Goal: Task Accomplishment & Management: Manage account settings

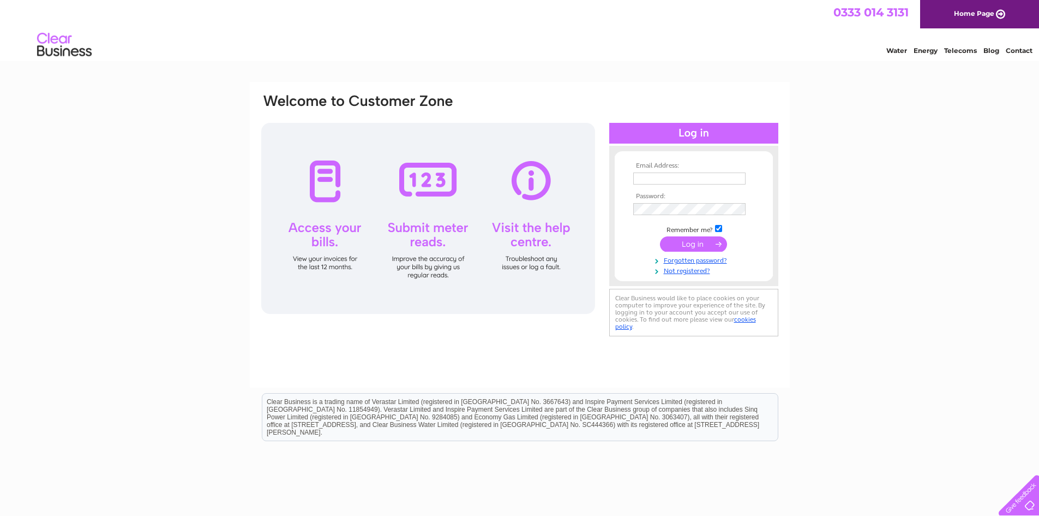
drag, startPoint x: 0, startPoint y: 0, endPoint x: 717, endPoint y: 174, distance: 738.3
click at [717, 174] on input "text" at bounding box center [689, 178] width 112 height 12
type input "reiss@glassrus.co.uk"
click at [697, 243] on input "submit" at bounding box center [693, 244] width 67 height 15
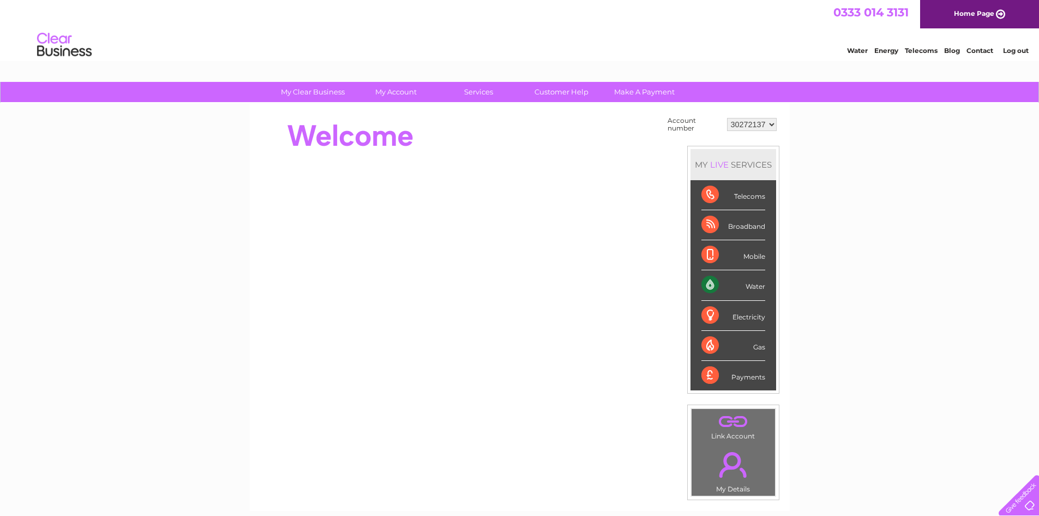
click at [724, 202] on div "Telecoms" at bounding box center [734, 195] width 64 height 30
click at [724, 224] on div "Broadband" at bounding box center [734, 225] width 64 height 30
click at [707, 265] on div "Mobile" at bounding box center [734, 255] width 64 height 30
click at [707, 283] on div "Water" at bounding box center [734, 285] width 64 height 30
drag, startPoint x: 721, startPoint y: 166, endPoint x: 717, endPoint y: 160, distance: 7.4
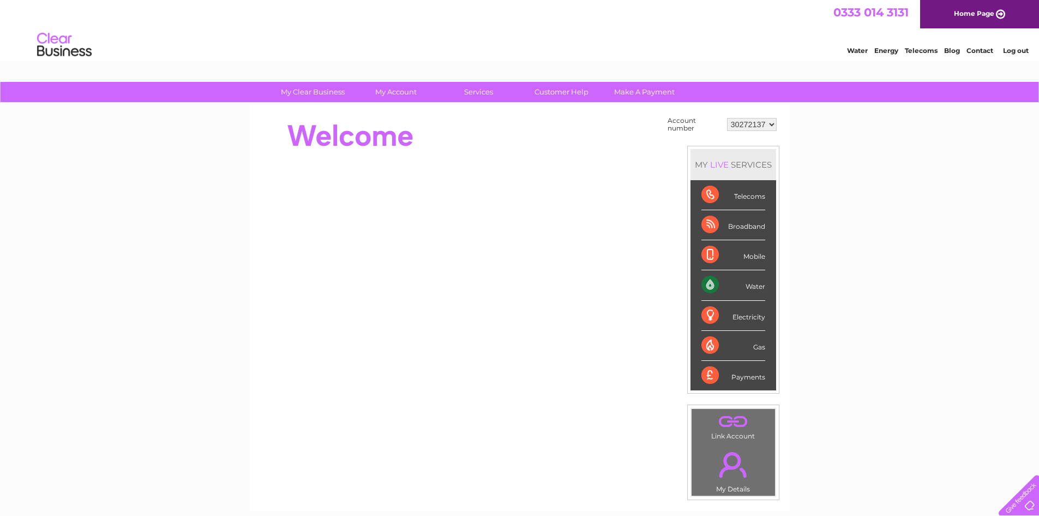
click at [721, 166] on div "LIVE" at bounding box center [719, 164] width 23 height 10
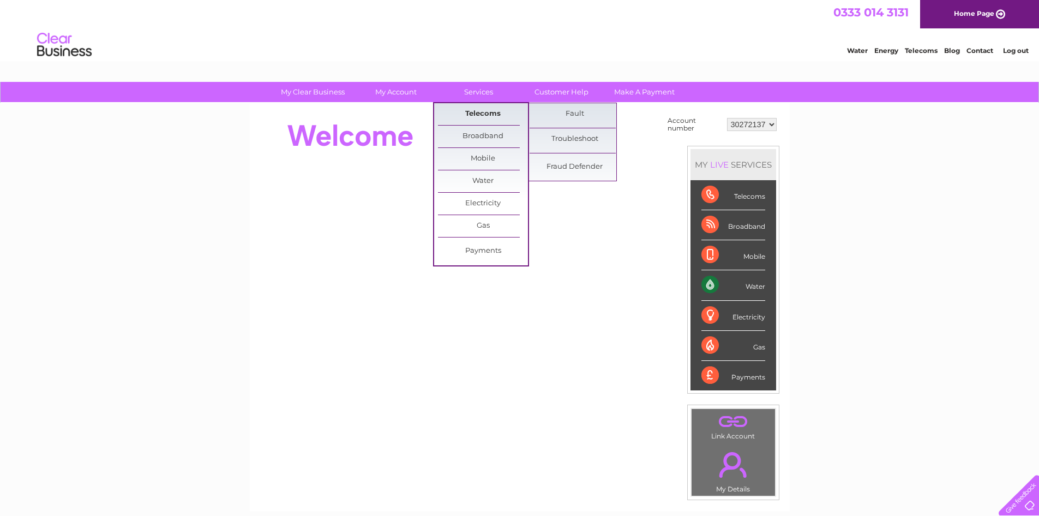
click at [481, 115] on link "Telecoms" at bounding box center [483, 114] width 90 height 22
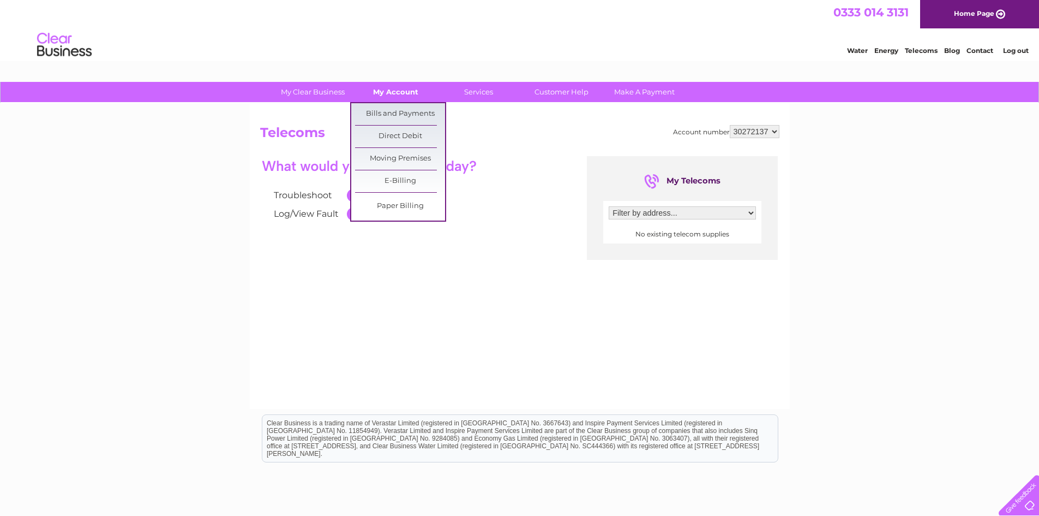
click at [383, 87] on link "My Account" at bounding box center [396, 92] width 90 height 20
click at [397, 116] on link "Bills and Payments" at bounding box center [400, 114] width 90 height 22
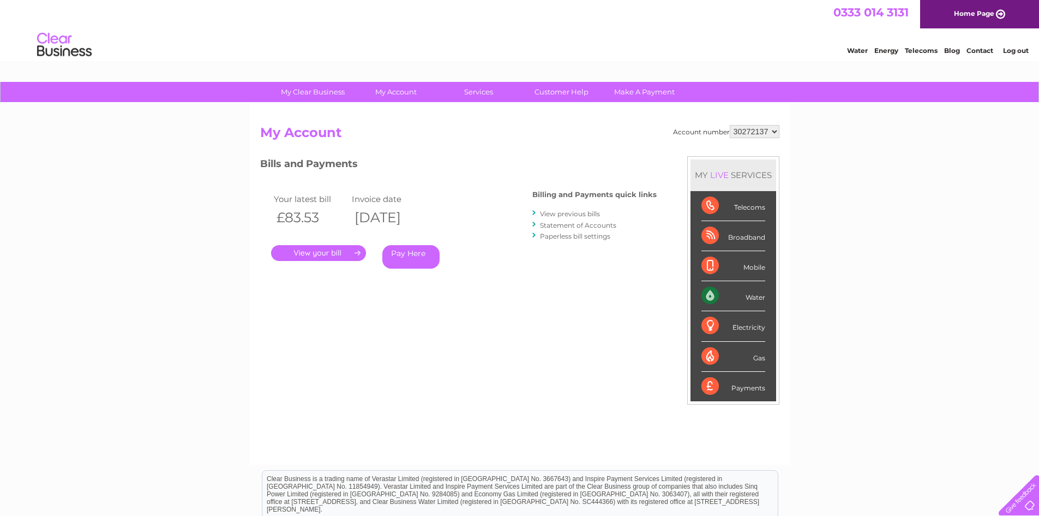
click at [333, 250] on link "." at bounding box center [318, 253] width 95 height 16
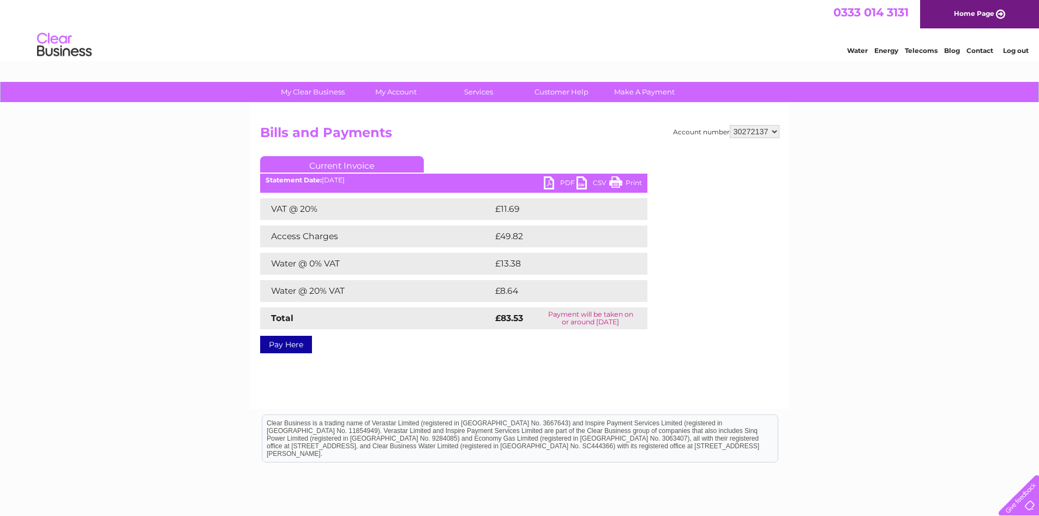
click at [564, 187] on link "PDF" at bounding box center [560, 184] width 33 height 16
click at [1021, 55] on li "Log out" at bounding box center [1016, 51] width 33 height 14
click at [1021, 50] on link "Log out" at bounding box center [1016, 50] width 26 height 8
